Goal: Task Accomplishment & Management: Manage account settings

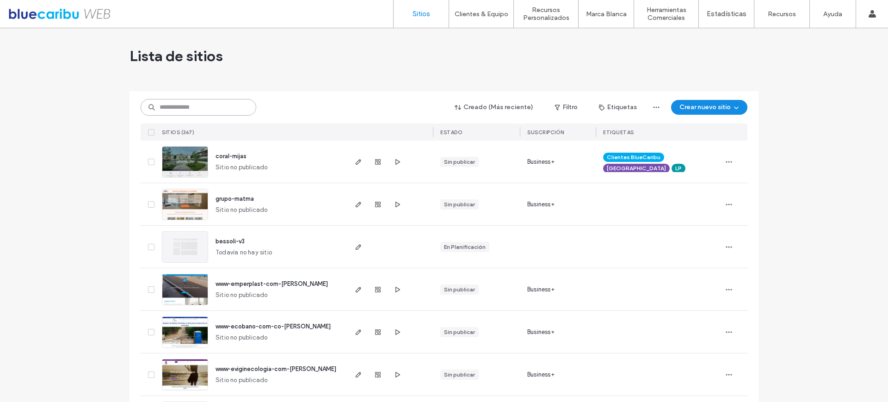
click at [216, 104] on input at bounding box center [199, 107] width 116 height 17
type input "*"
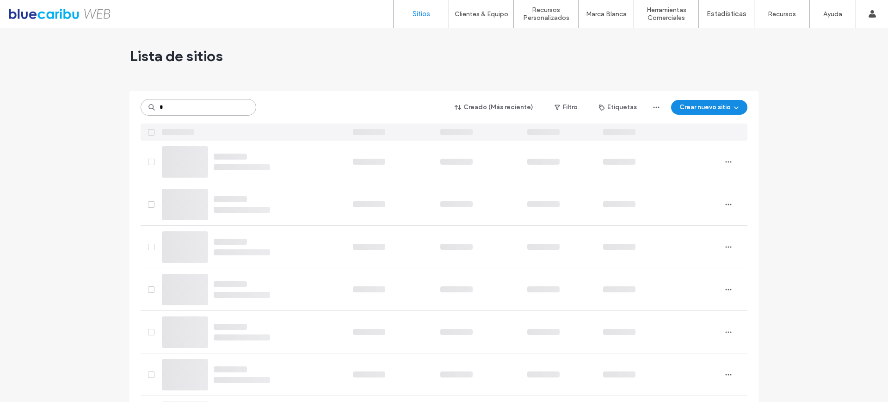
type input "*"
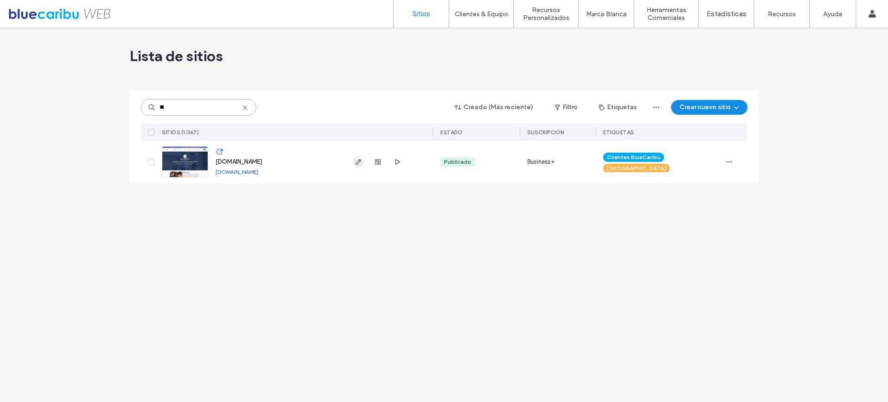
type input "**"
click at [357, 160] on icon "button" at bounding box center [358, 161] width 7 height 7
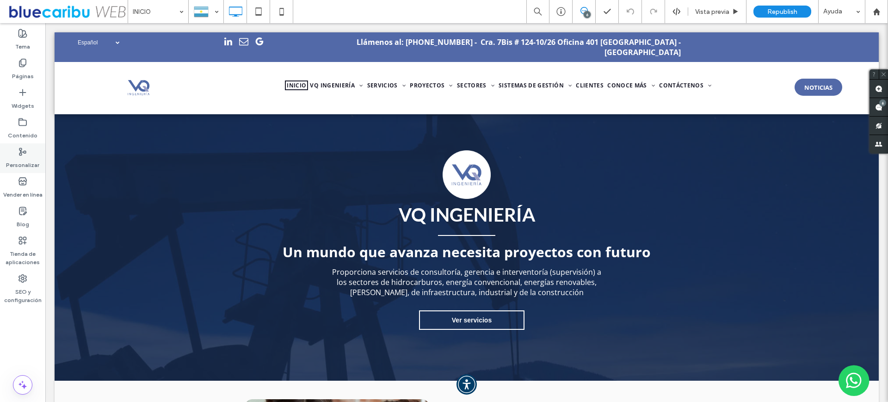
click at [27, 154] on div "Personalizar" at bounding box center [22, 158] width 45 height 30
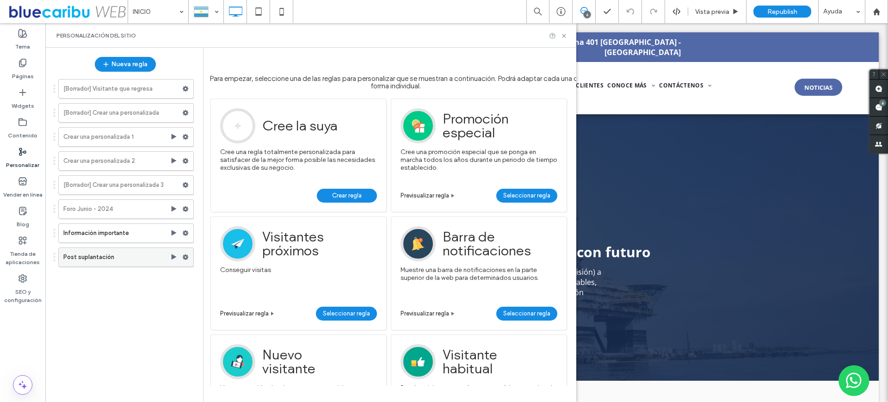
click at [150, 259] on label "Post suplantación" at bounding box center [116, 257] width 107 height 18
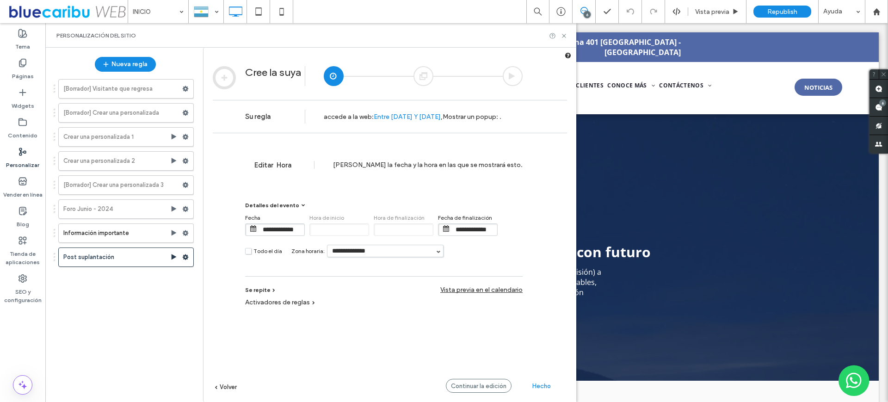
click at [145, 292] on div "[Borrador] Visitante que regresa [Borrador] Crear una personalizada Crear una p…" at bounding box center [121, 234] width 146 height 320
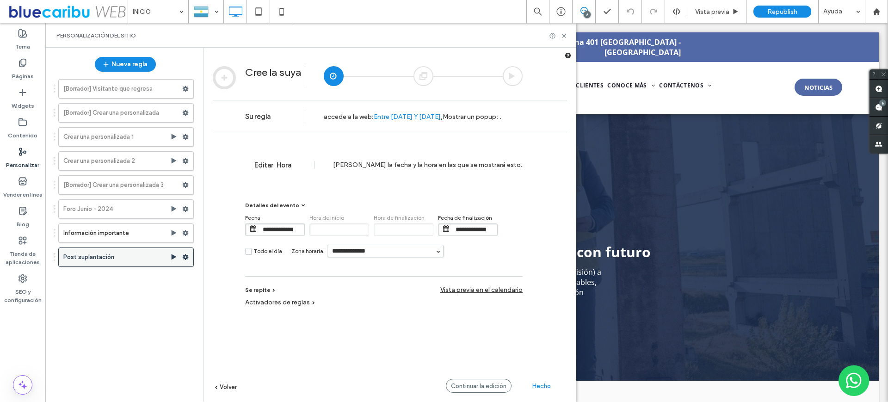
click at [189, 256] on div at bounding box center [187, 257] width 11 height 14
click at [165, 305] on div "[Borrador] Visitante que regresa [Borrador] Crear una personalizada Crear una p…" at bounding box center [121, 234] width 146 height 320
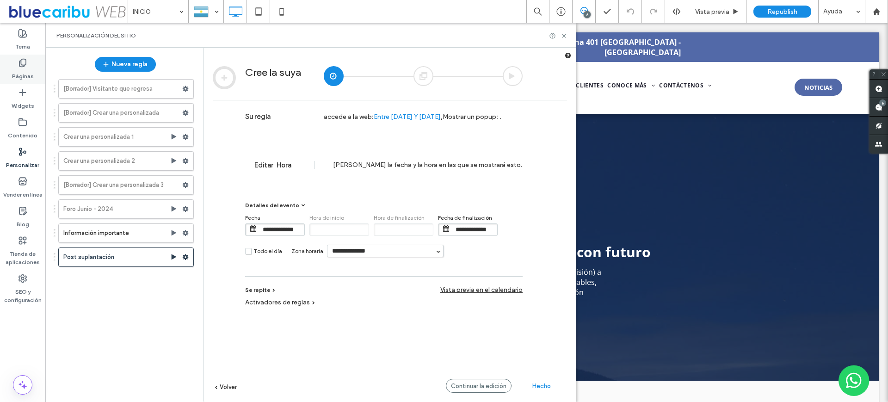
click at [27, 70] on label "Páginas" at bounding box center [23, 74] width 22 height 13
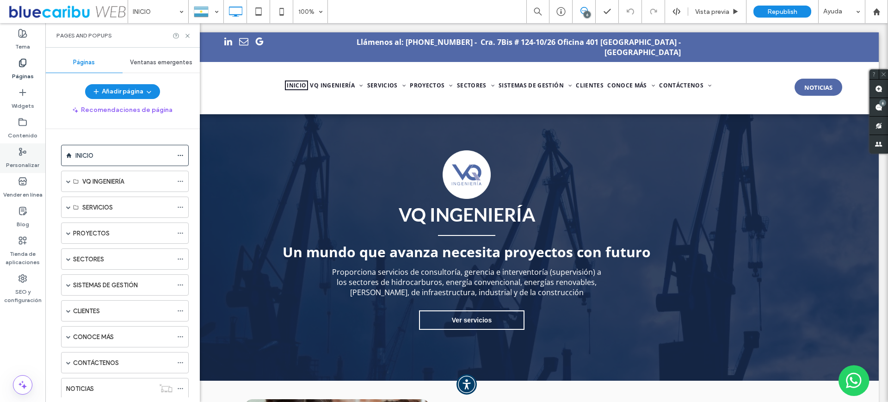
click at [21, 155] on use at bounding box center [22, 151] width 6 height 7
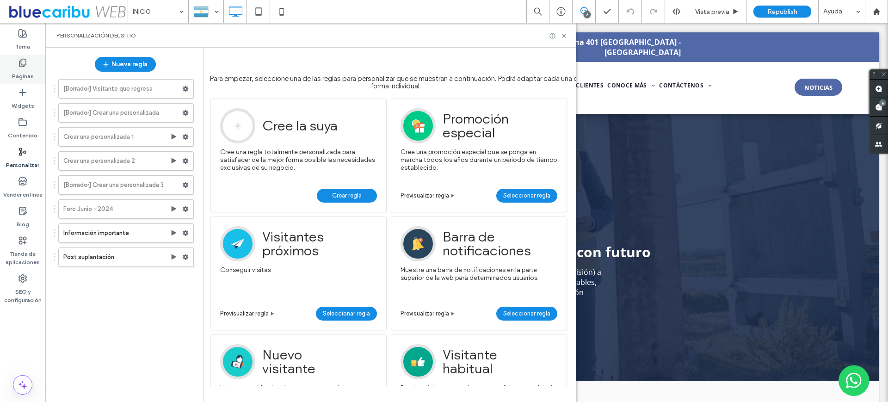
click at [26, 65] on icon at bounding box center [22, 62] width 9 height 9
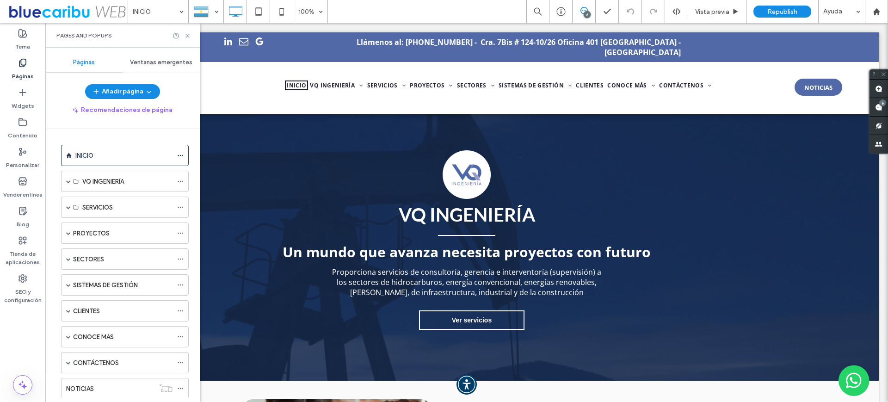
click at [159, 62] on span "Ventanas emergentes" at bounding box center [161, 62] width 62 height 7
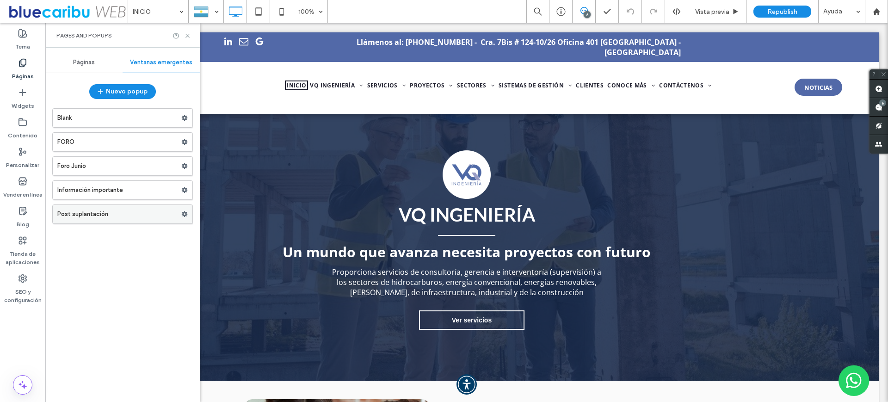
click at [185, 214] on icon at bounding box center [184, 214] width 6 height 6
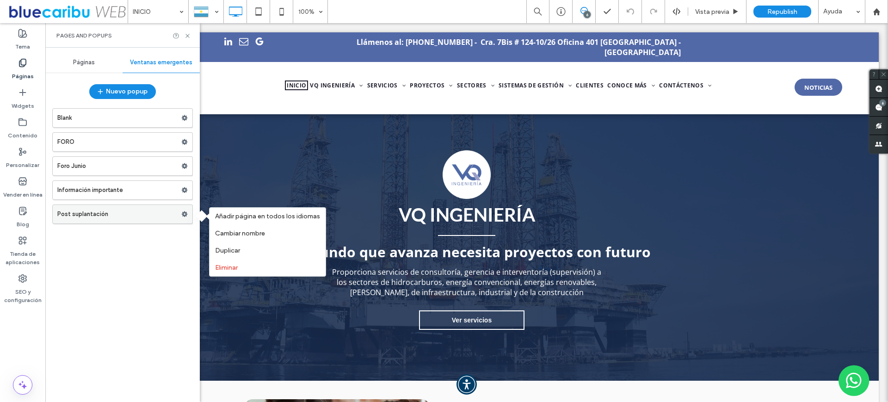
click at [152, 209] on label "Post suplantación" at bounding box center [119, 214] width 124 height 18
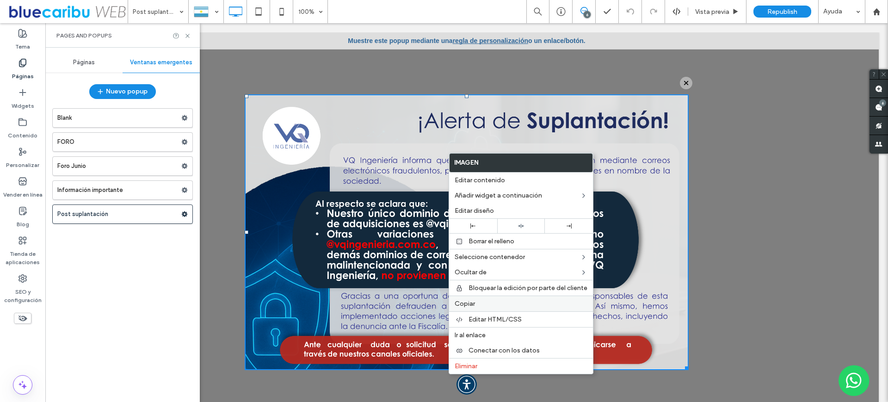
click at [503, 306] on label "Copiar" at bounding box center [521, 304] width 133 height 8
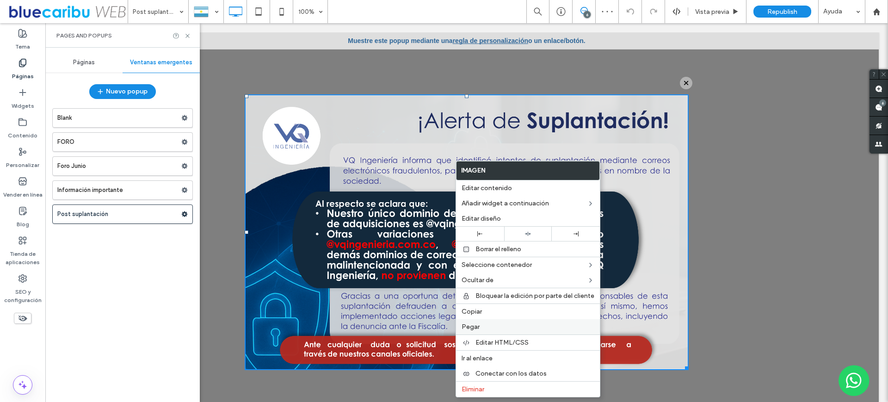
click at [481, 325] on label "Pegar" at bounding box center [528, 327] width 133 height 8
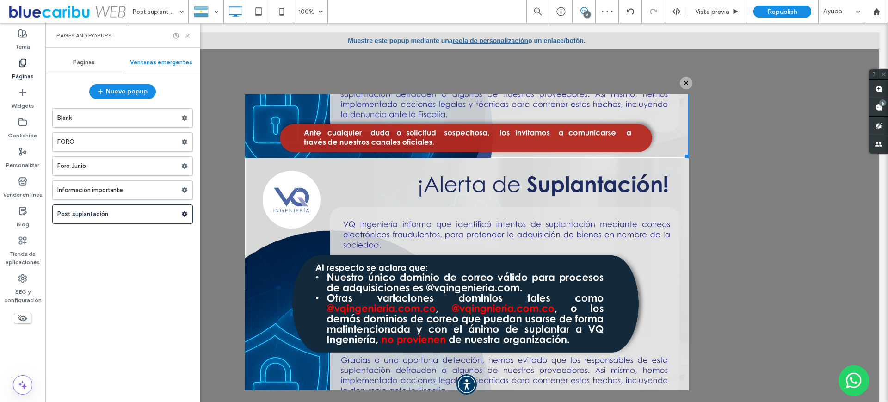
scroll to position [213, 0]
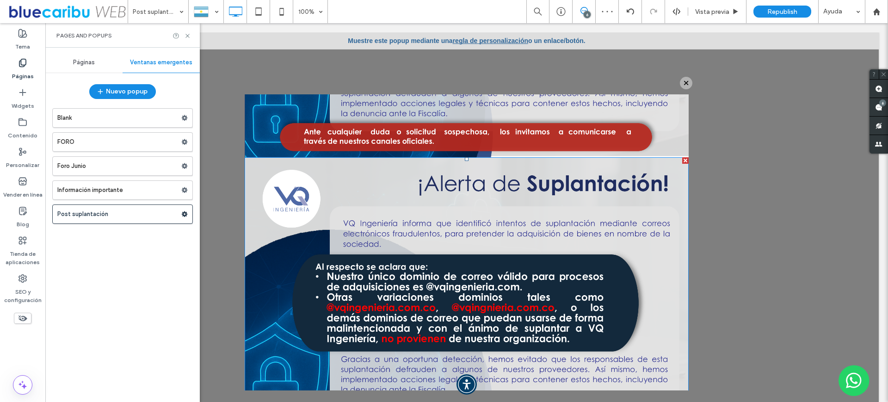
click at [510, 282] on img at bounding box center [467, 295] width 444 height 276
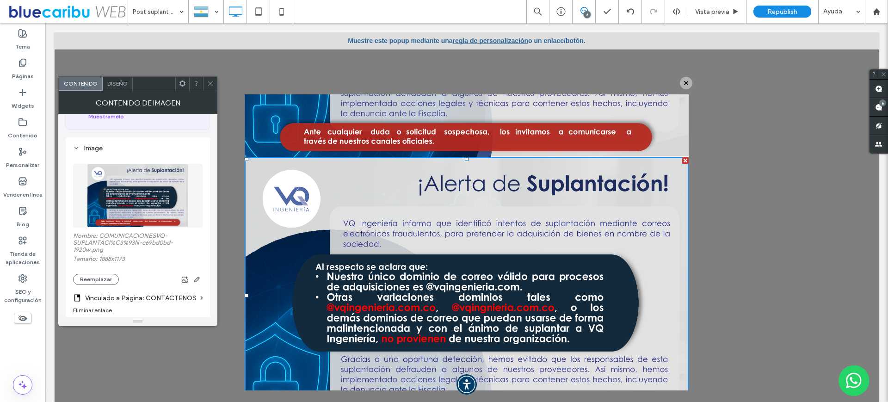
scroll to position [93, 0]
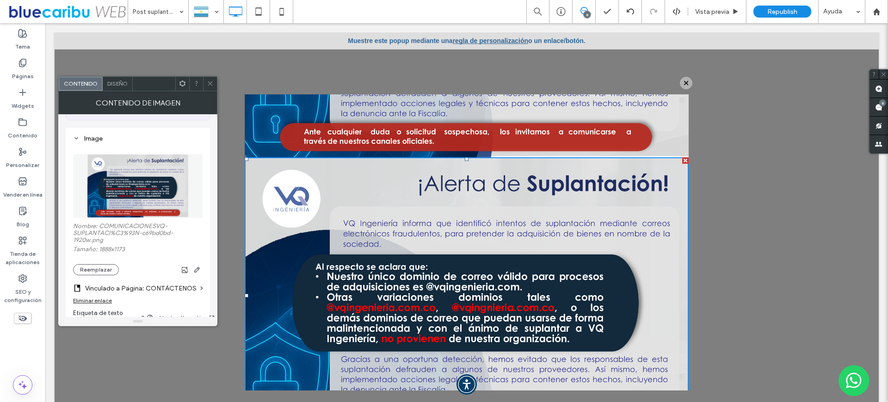
click at [151, 176] on img at bounding box center [138, 186] width 102 height 64
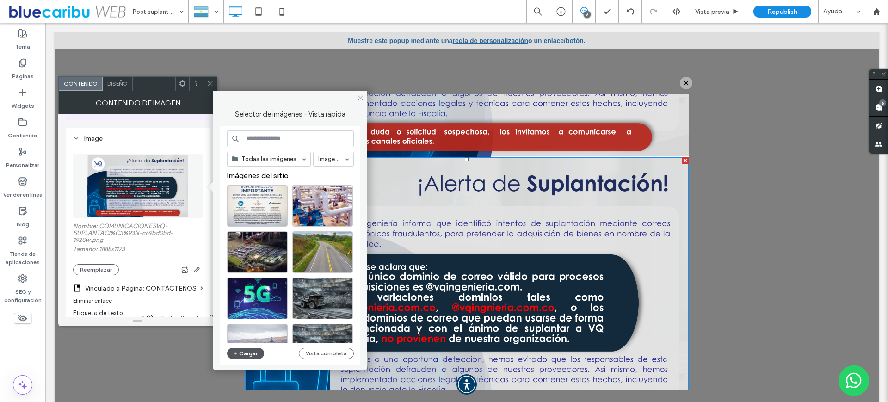
click at [241, 353] on button "Cargar" at bounding box center [245, 353] width 37 height 11
click at [257, 205] on div "Seleccionar" at bounding box center [257, 206] width 61 height 42
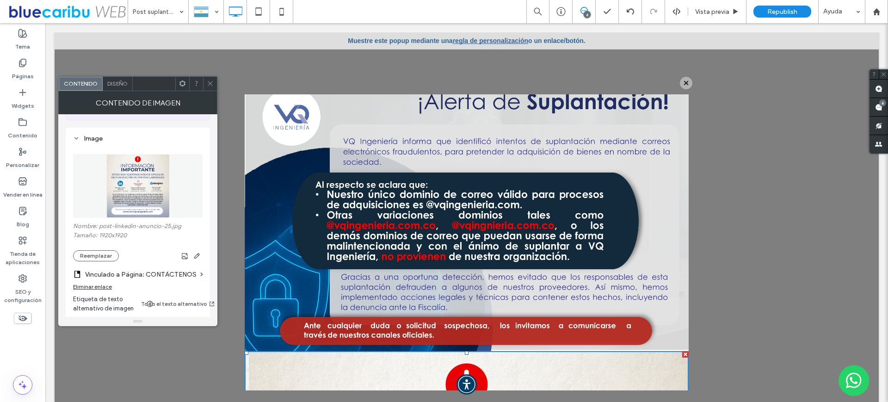
scroll to position [0, 0]
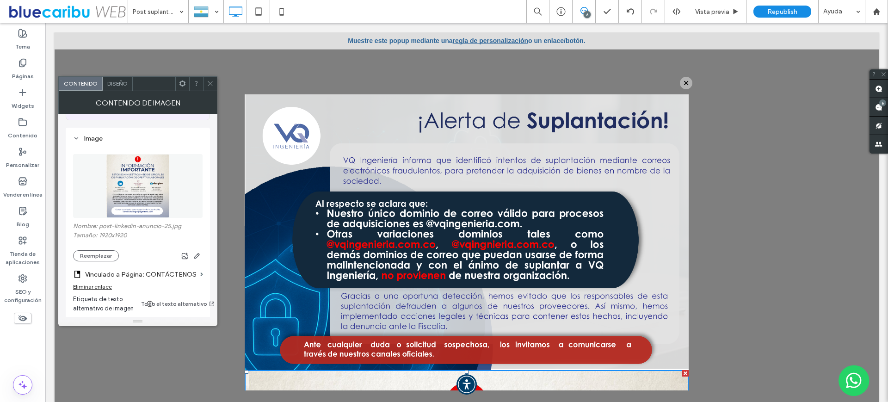
click at [483, 203] on img at bounding box center [467, 232] width 444 height 276
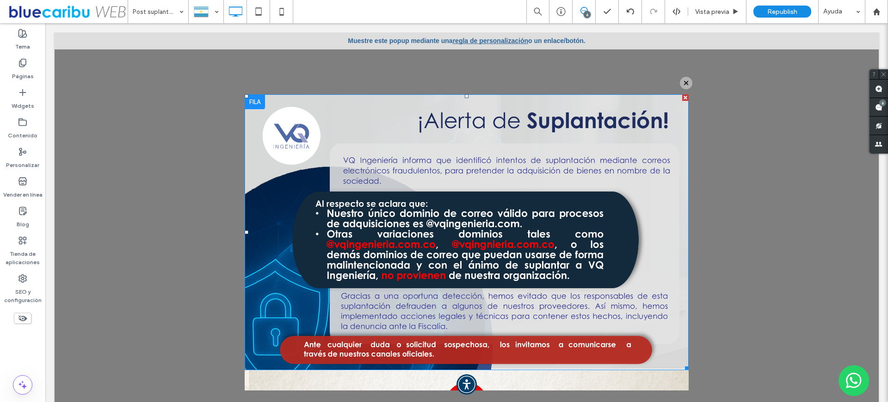
click at [682, 98] on div at bounding box center [685, 97] width 6 height 6
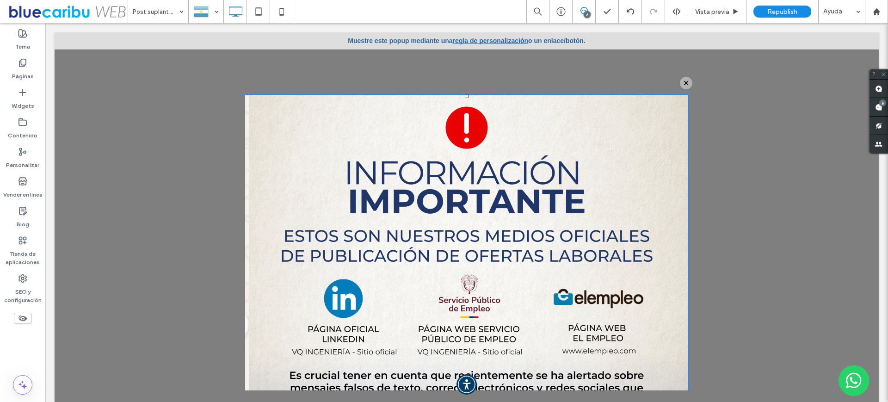
drag, startPoint x: 675, startPoint y: 387, endPoint x: 579, endPoint y: 305, distance: 126.3
click at [579, 305] on div "W:539 H:539" at bounding box center [467, 316] width 444 height 444
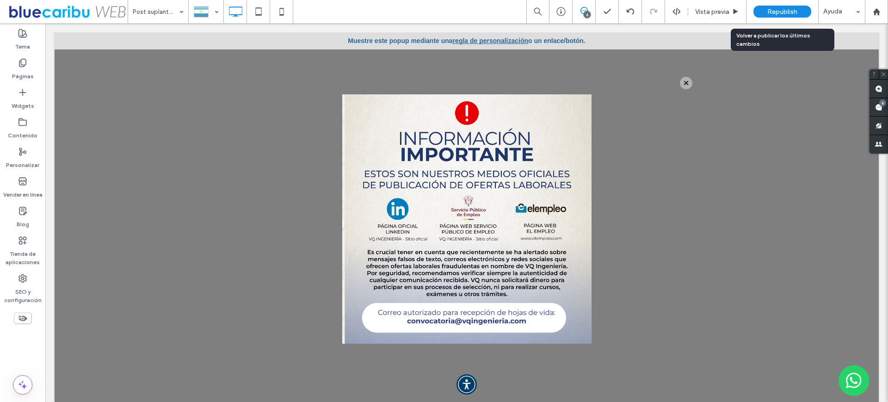
click at [775, 13] on span "Republish" at bounding box center [782, 12] width 30 height 8
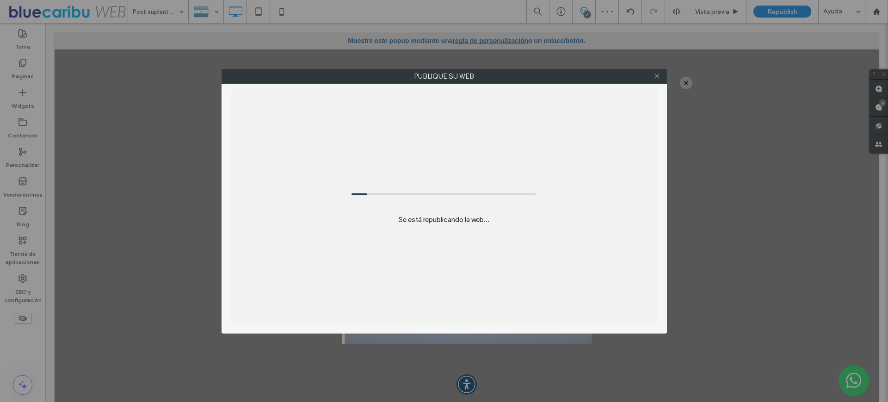
click at [656, 75] on use at bounding box center [656, 76] width 5 height 5
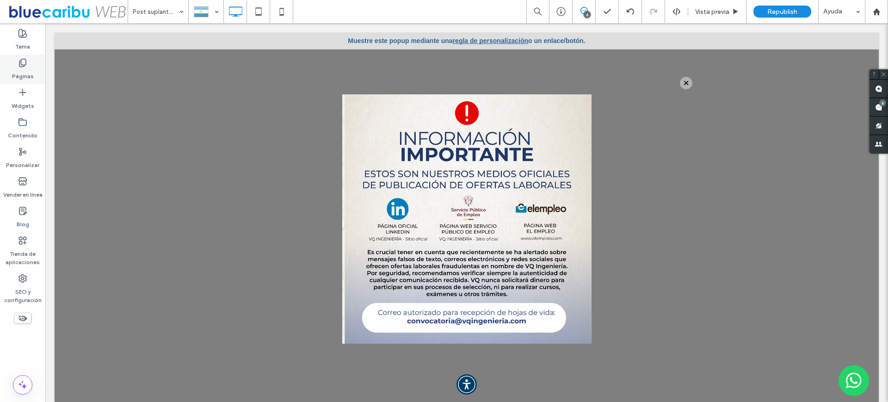
click at [21, 73] on label "Páginas" at bounding box center [23, 74] width 22 height 13
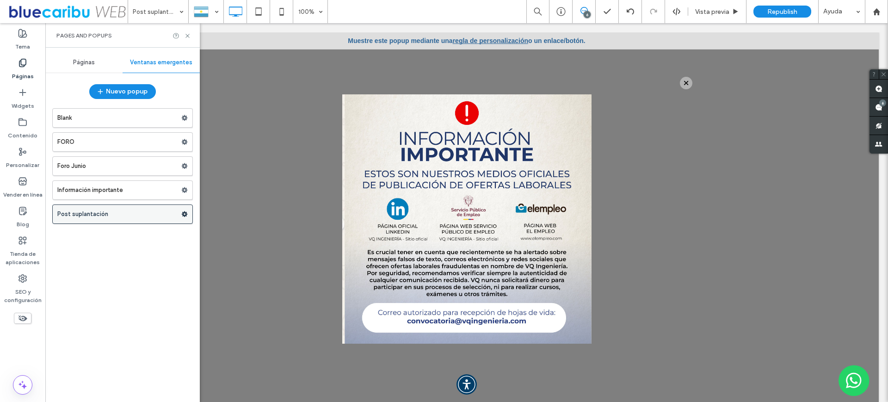
click at [119, 211] on label "Post suplantación" at bounding box center [119, 214] width 124 height 18
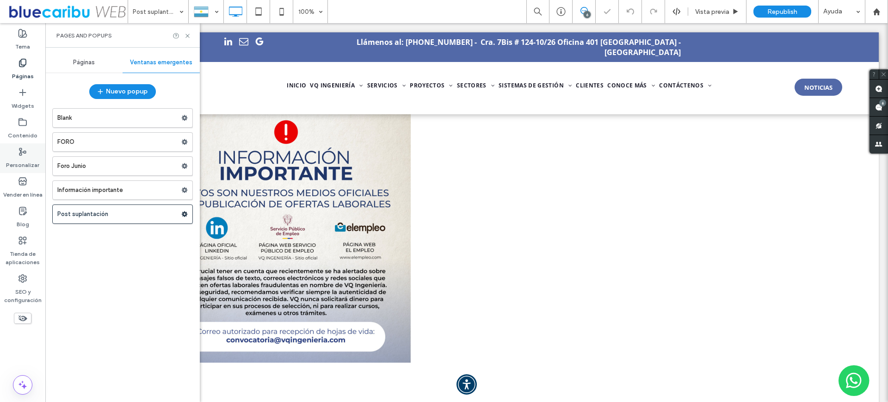
click at [33, 157] on label "Personalizar" at bounding box center [22, 162] width 33 height 13
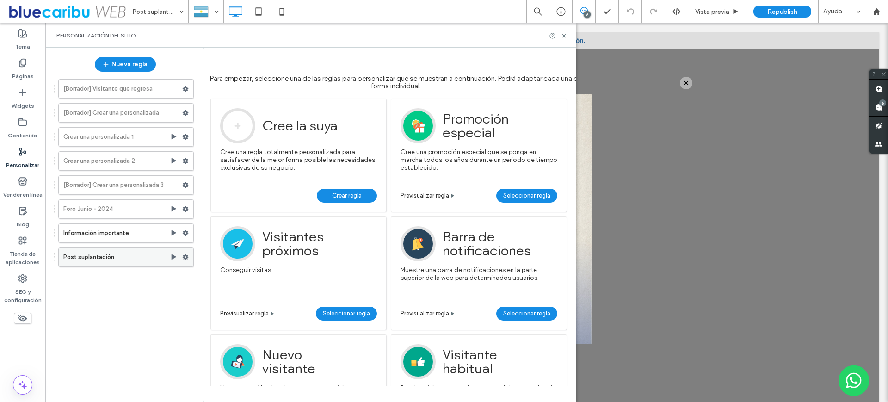
click at [172, 256] on use at bounding box center [174, 257] width 5 height 6
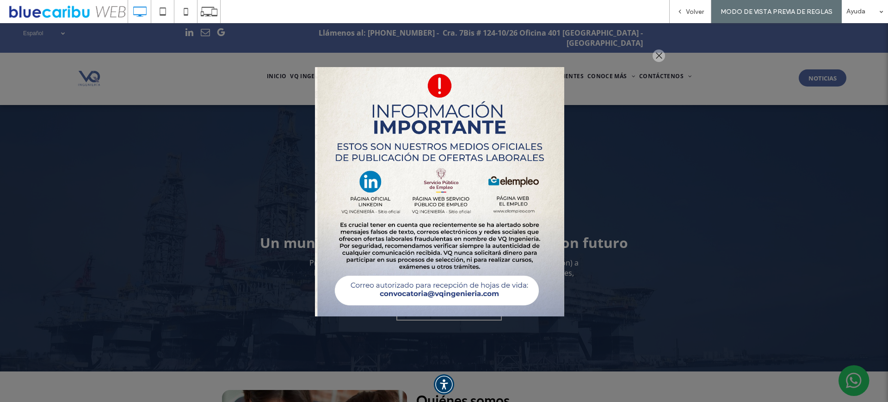
click at [660, 55] on div at bounding box center [659, 55] width 12 height 12
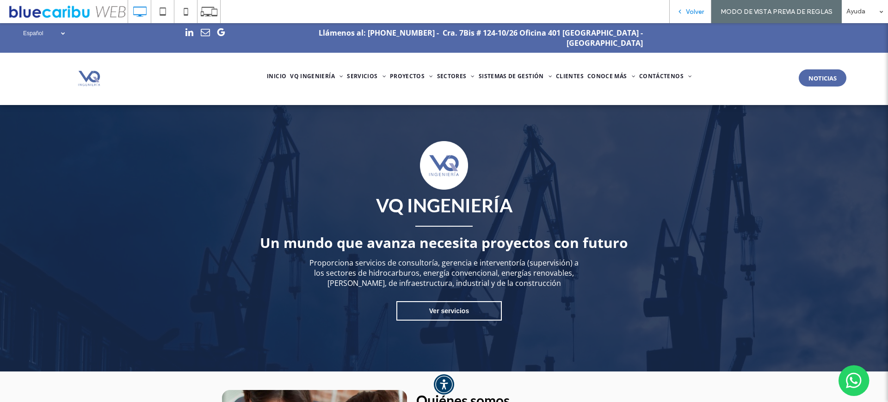
click at [700, 10] on span "Volver" at bounding box center [695, 12] width 18 height 8
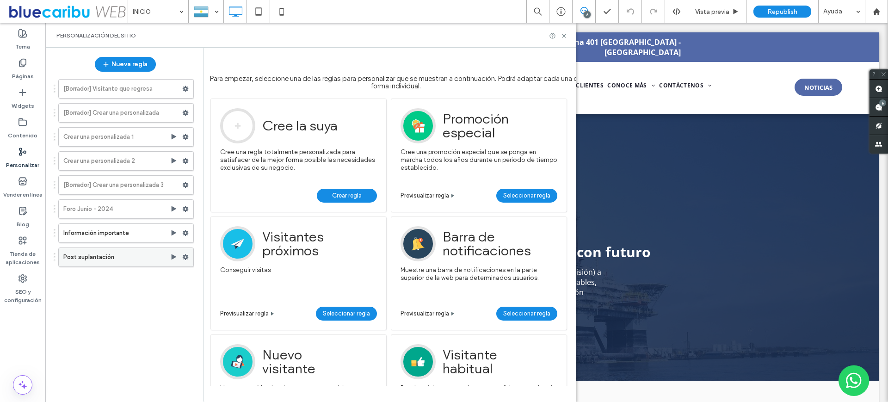
click at [128, 258] on label "Post suplantación" at bounding box center [116, 257] width 107 height 18
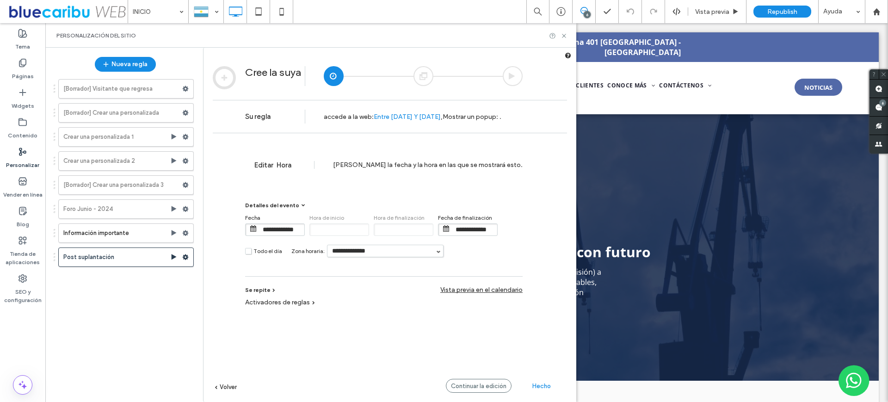
click at [427, 79] on div at bounding box center [423, 76] width 20 height 20
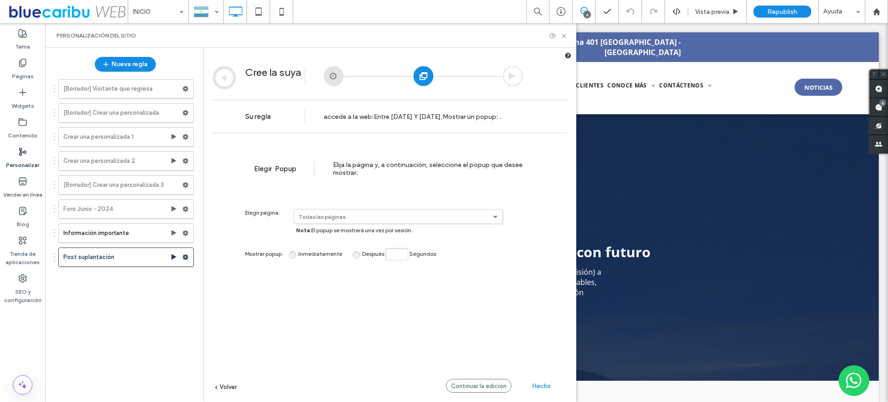
click at [519, 76] on div at bounding box center [513, 76] width 20 height 20
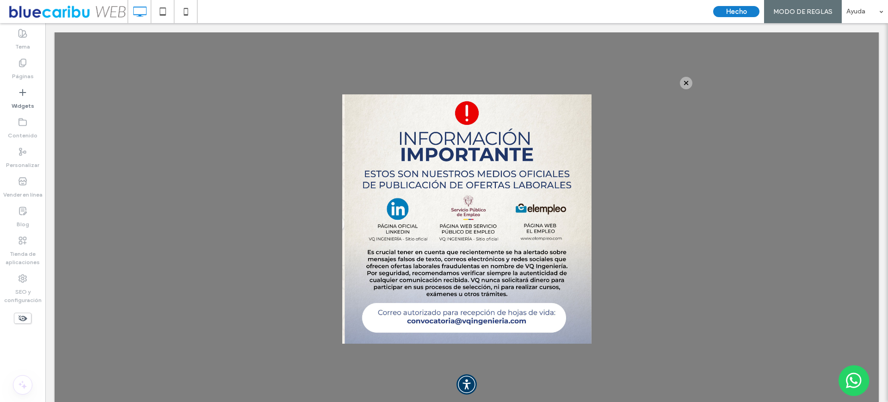
click at [724, 10] on button "Hecho" at bounding box center [736, 11] width 46 height 11
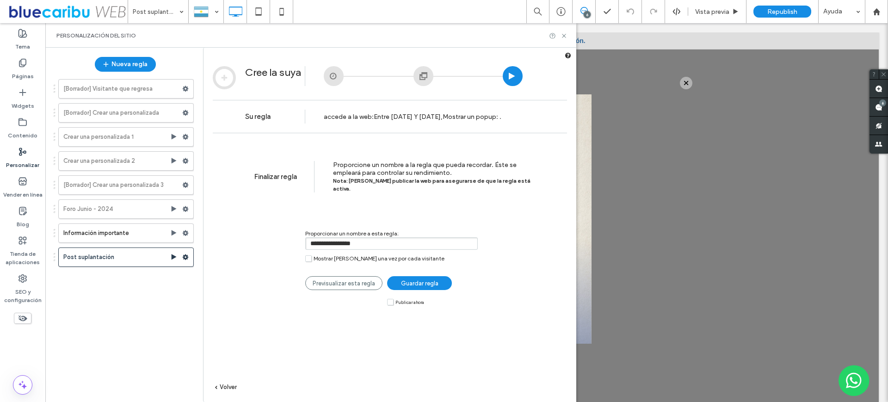
click at [413, 113] on span "Entre [DATE] Y [DATE]" at bounding box center [407, 117] width 67 height 8
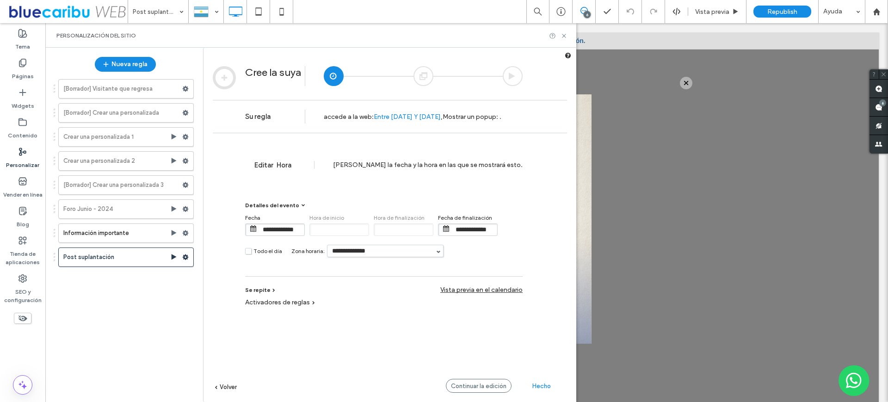
click at [471, 230] on input "**********" at bounding box center [474, 230] width 46 height 12
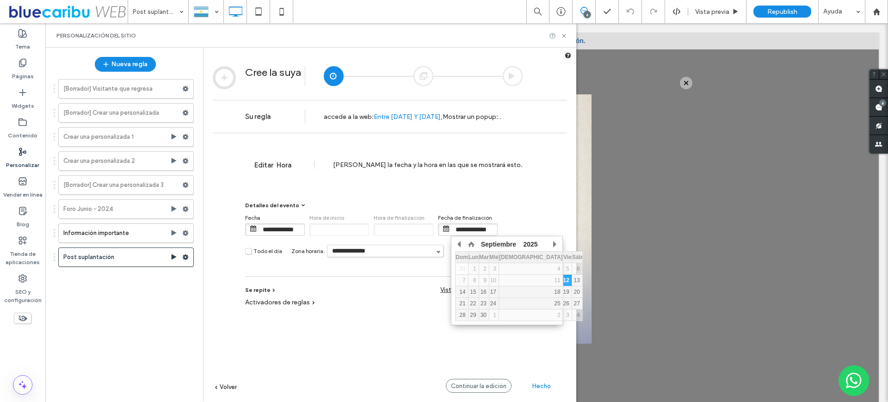
click at [471, 230] on input "**********" at bounding box center [474, 230] width 46 height 12
click at [468, 226] on input "**********" at bounding box center [474, 230] width 46 height 12
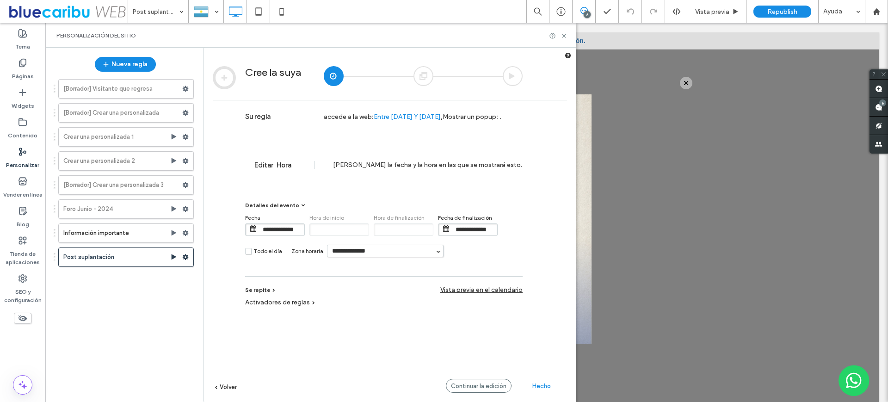
click at [468, 226] on input "**********" at bounding box center [474, 230] width 46 height 12
click at [462, 224] on input "**********" at bounding box center [474, 230] width 46 height 12
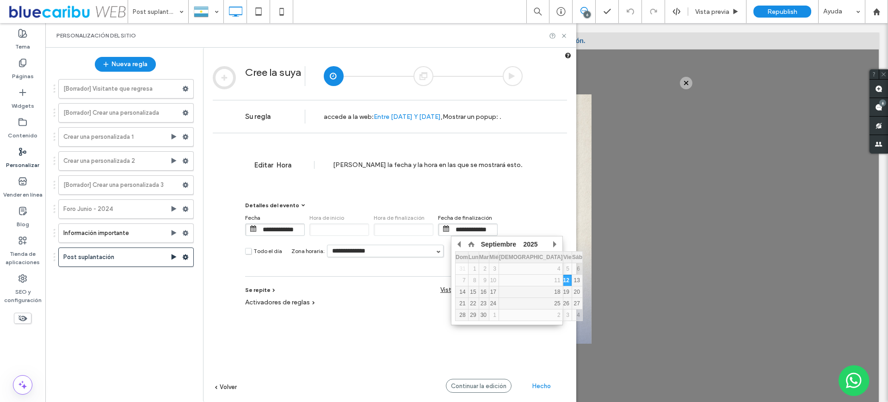
click at [461, 226] on input "**********" at bounding box center [474, 230] width 46 height 12
click at [556, 243] on button "button" at bounding box center [553, 244] width 9 height 14
click at [555, 244] on button "button" at bounding box center [553, 244] width 9 height 14
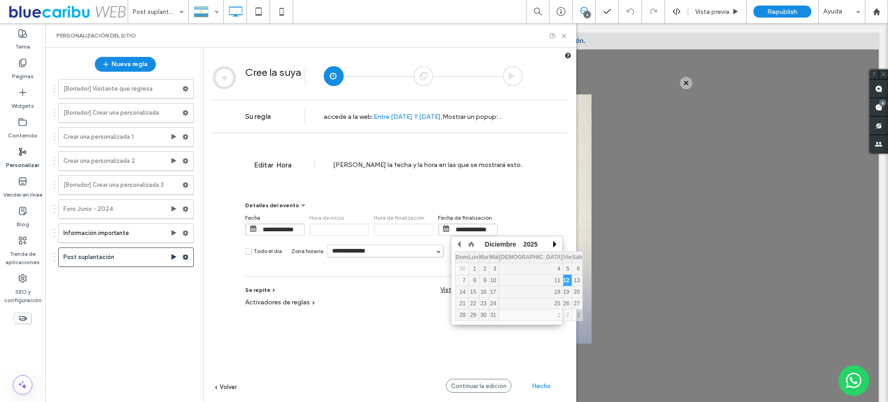
click at [556, 241] on button "button" at bounding box center [553, 244] width 9 height 14
click at [499, 318] on div "31" at bounding box center [493, 315] width 9 height 6
type input "**********"
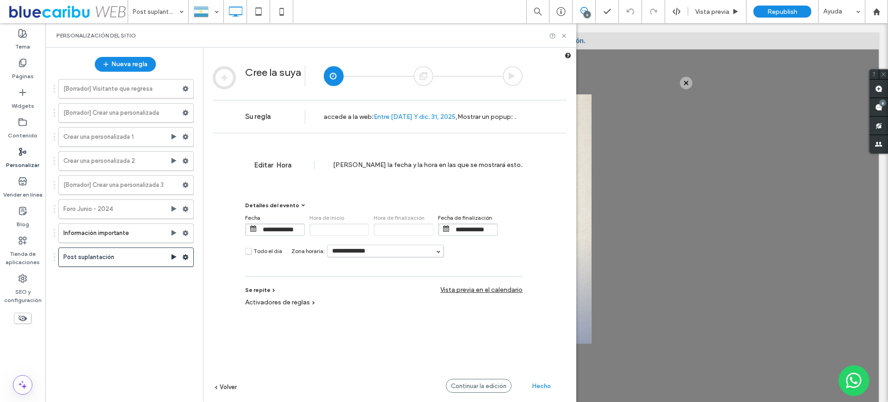
click at [275, 228] on input "**********" at bounding box center [281, 230] width 46 height 12
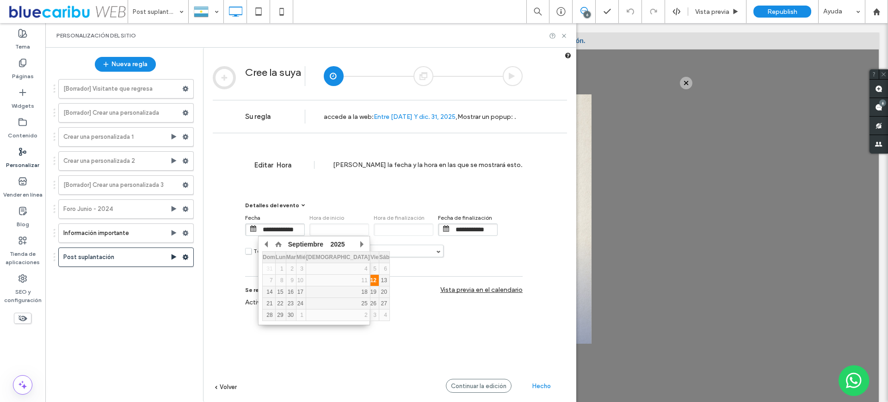
click at [370, 280] on div "12" at bounding box center [374, 280] width 8 height 6
type input "**********"
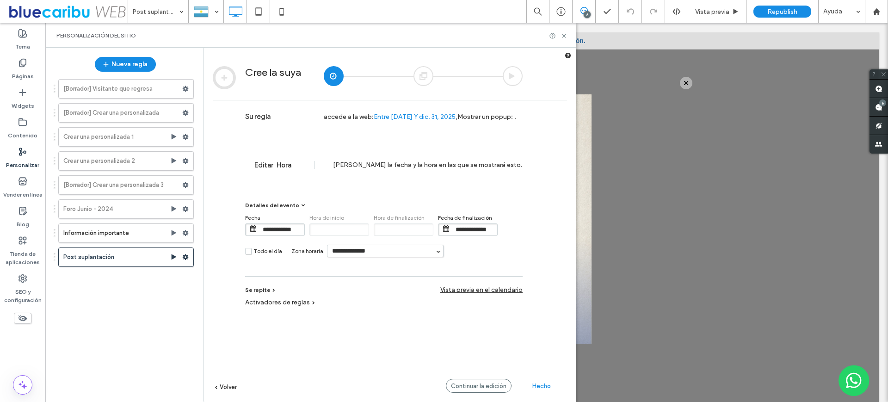
click at [537, 385] on span "Hecho" at bounding box center [541, 385] width 18 height 7
type input "**********"
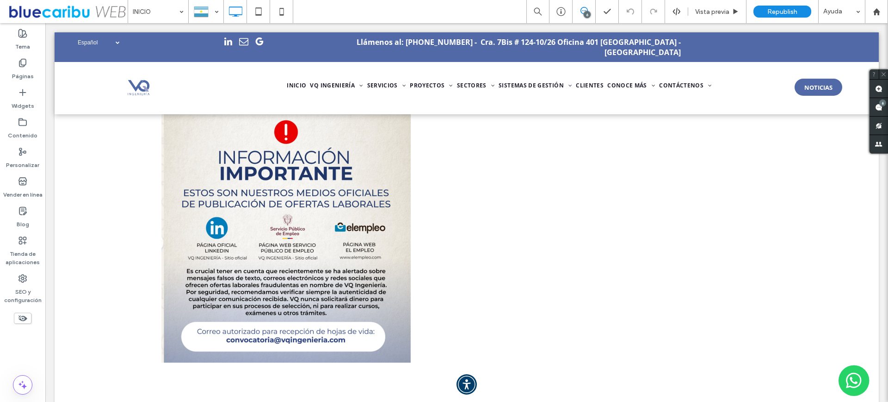
click at [773, 11] on div at bounding box center [444, 201] width 888 height 402
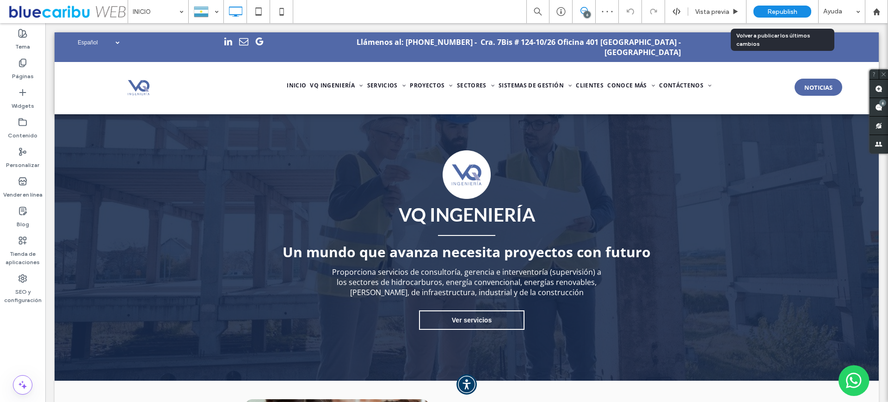
click at [772, 11] on span "Republish" at bounding box center [782, 12] width 30 height 8
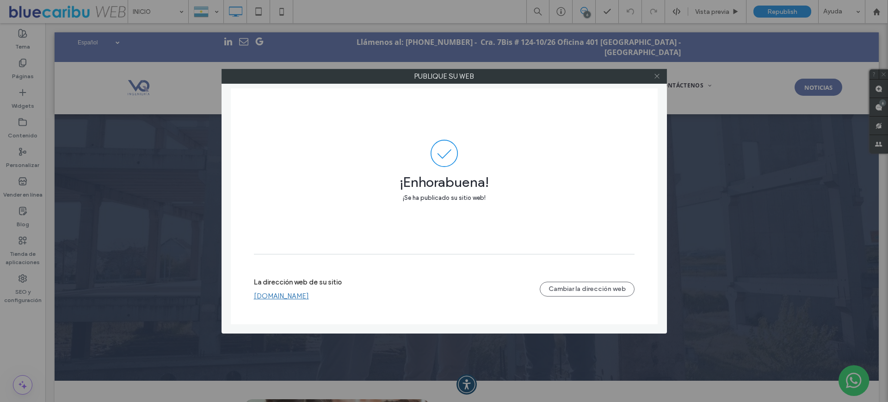
click at [658, 76] on icon at bounding box center [656, 76] width 7 height 7
